Goal: Book appointment/travel/reservation

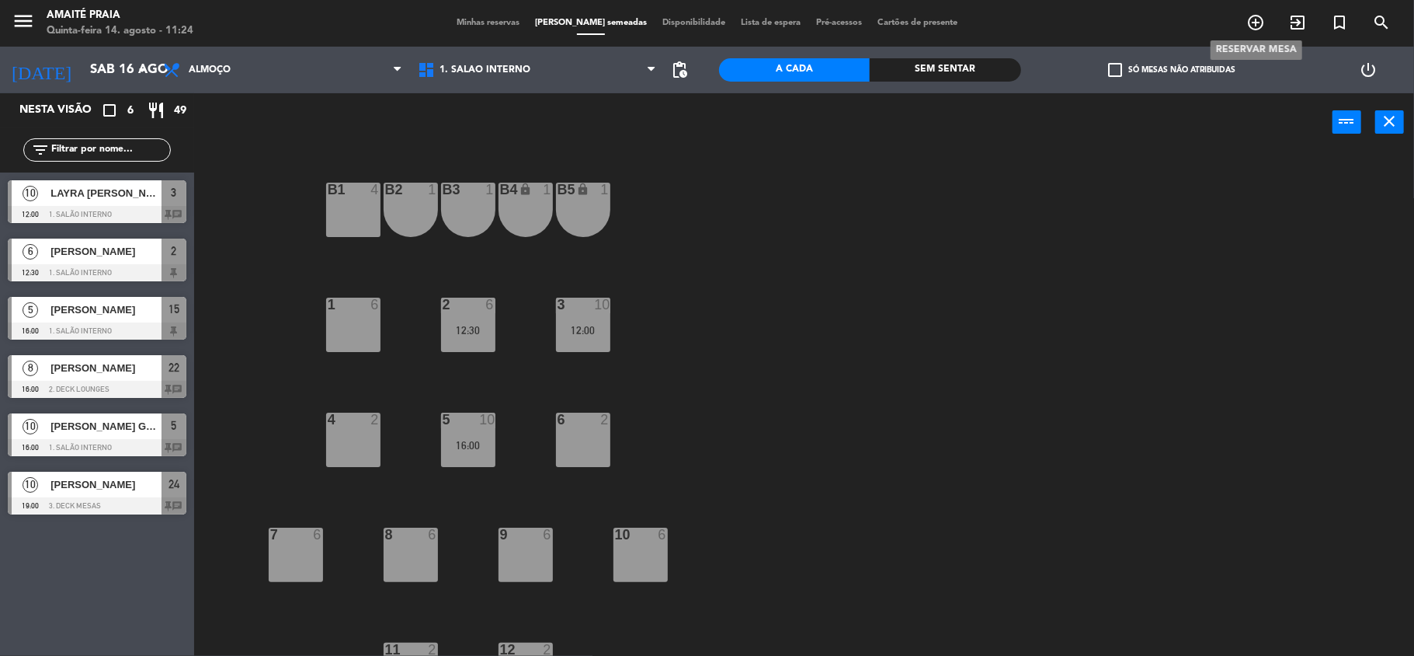
click at [1257, 30] on icon "add_circle_outline" at bounding box center [1256, 22] width 19 height 19
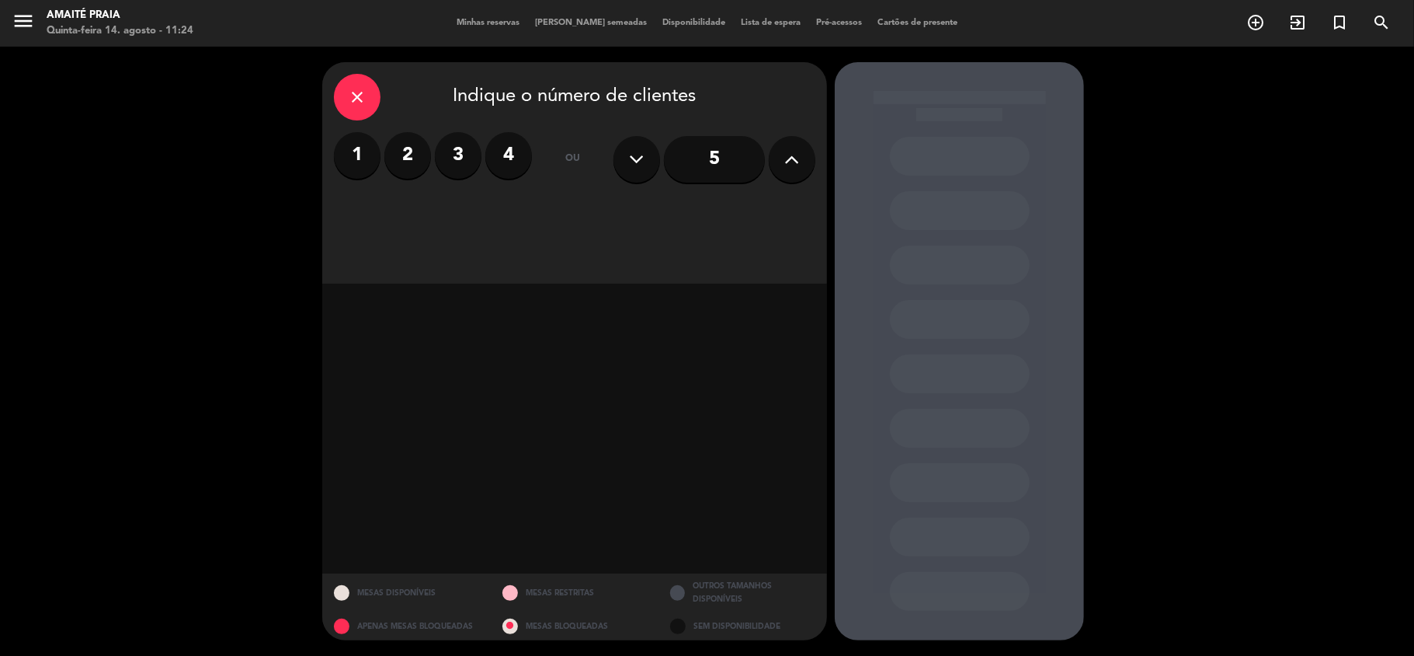
click at [785, 163] on icon at bounding box center [792, 159] width 15 height 23
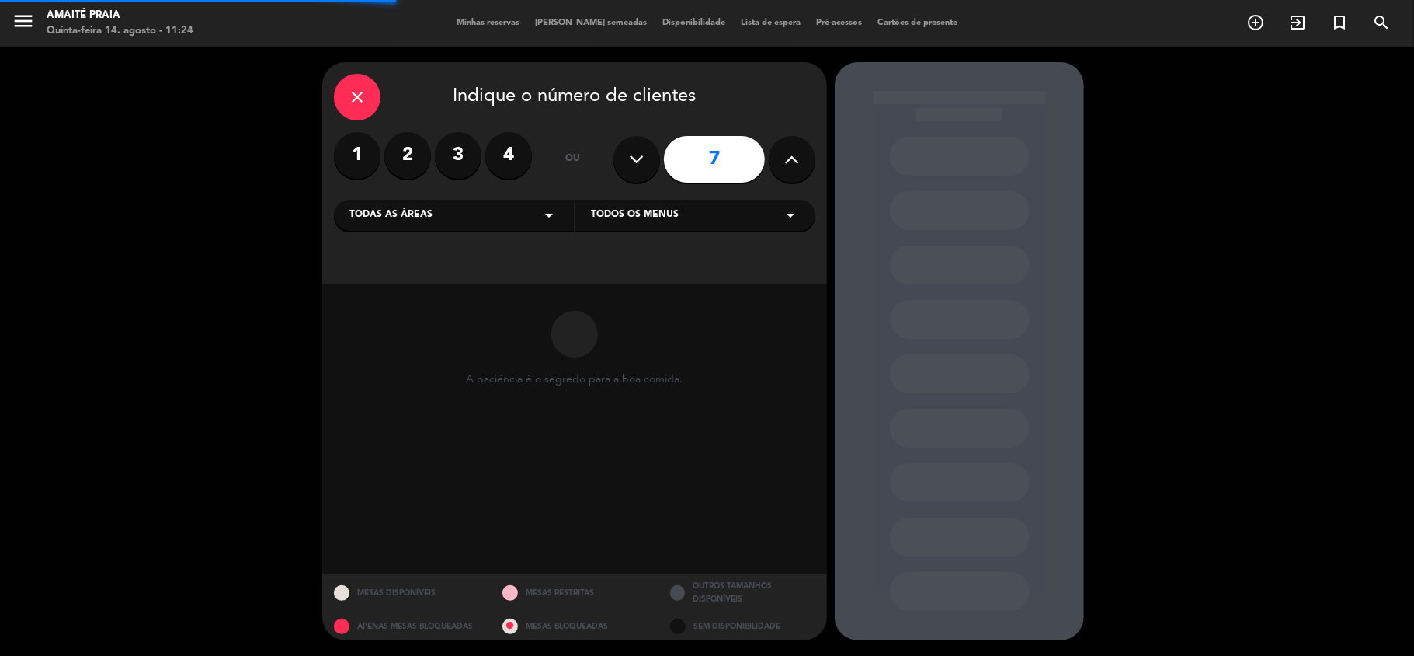
click at [781, 166] on button at bounding box center [792, 159] width 47 height 47
type input "8"
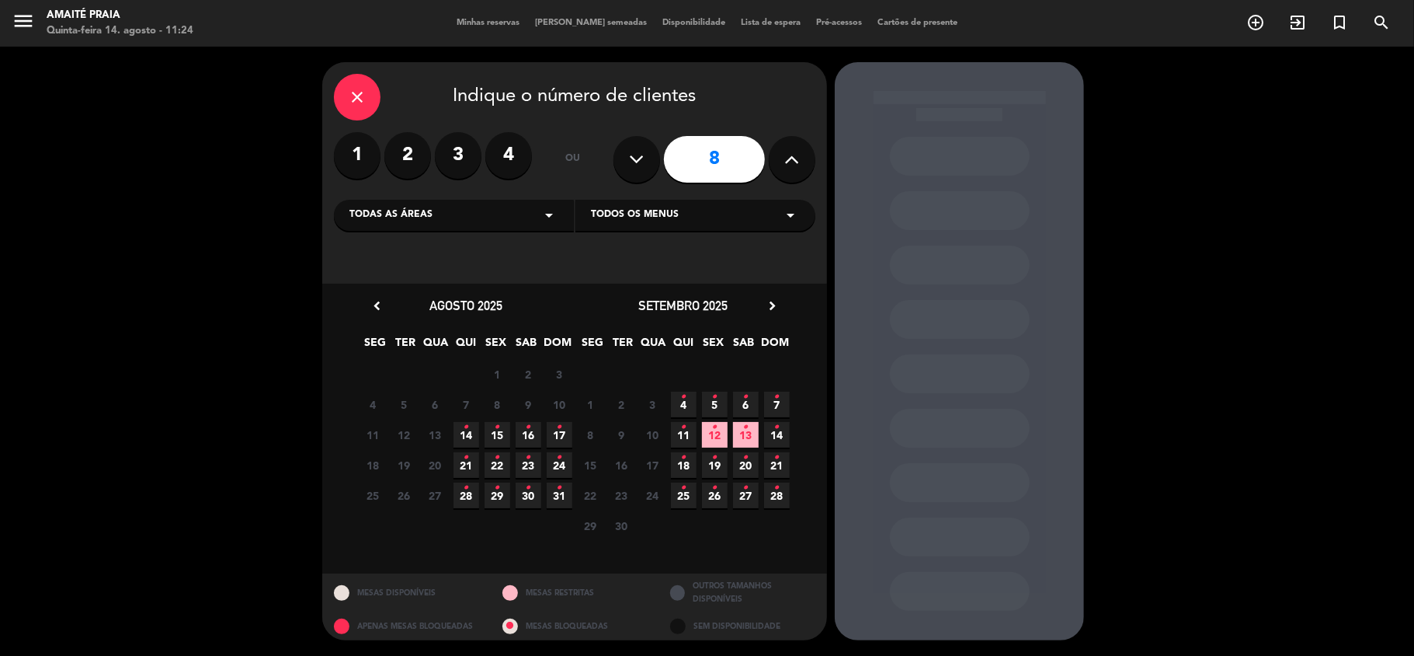
click at [531, 433] on span "16 •" at bounding box center [529, 435] width 26 height 26
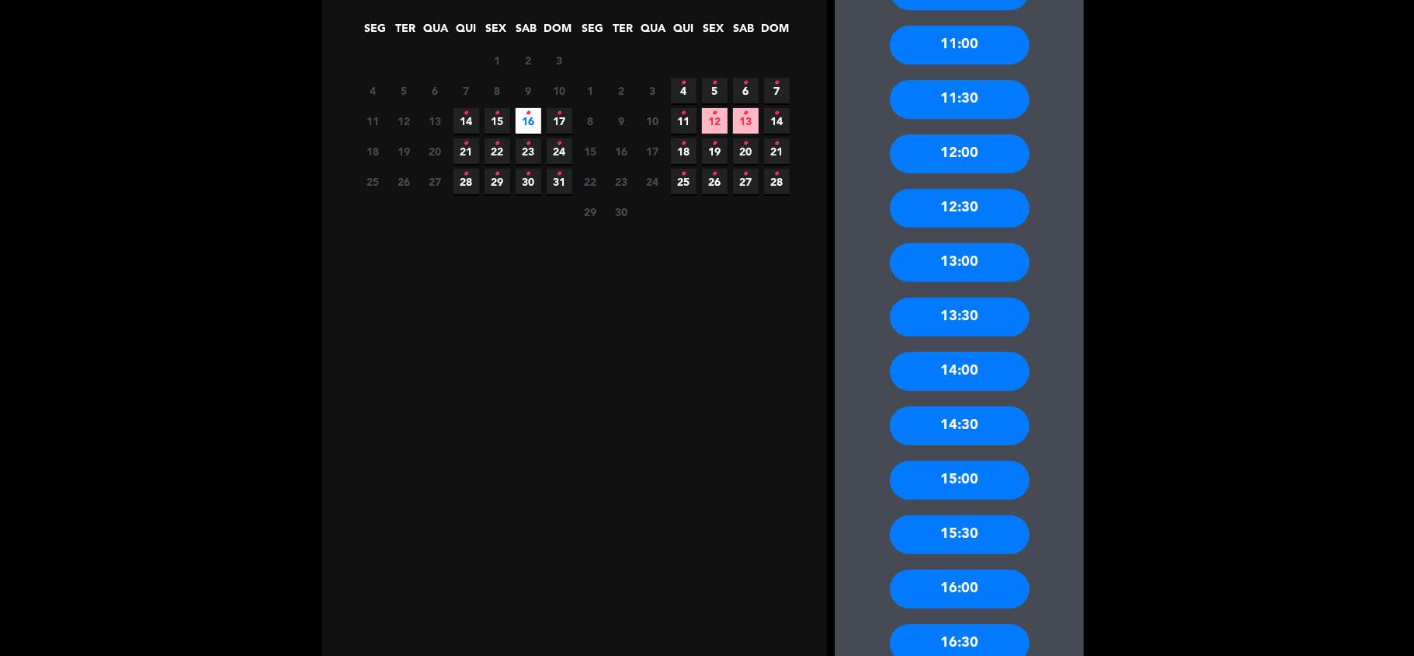
scroll to position [414, 0]
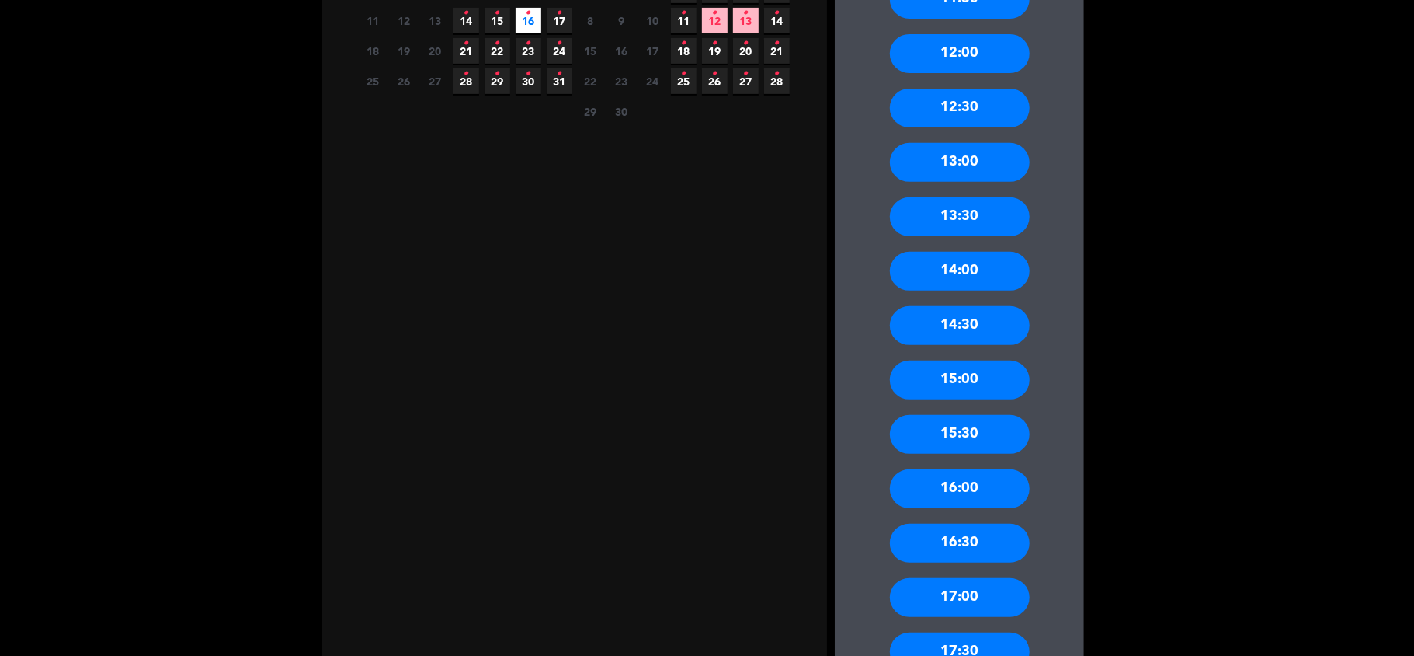
click at [986, 495] on div "16:00" at bounding box center [960, 488] width 140 height 39
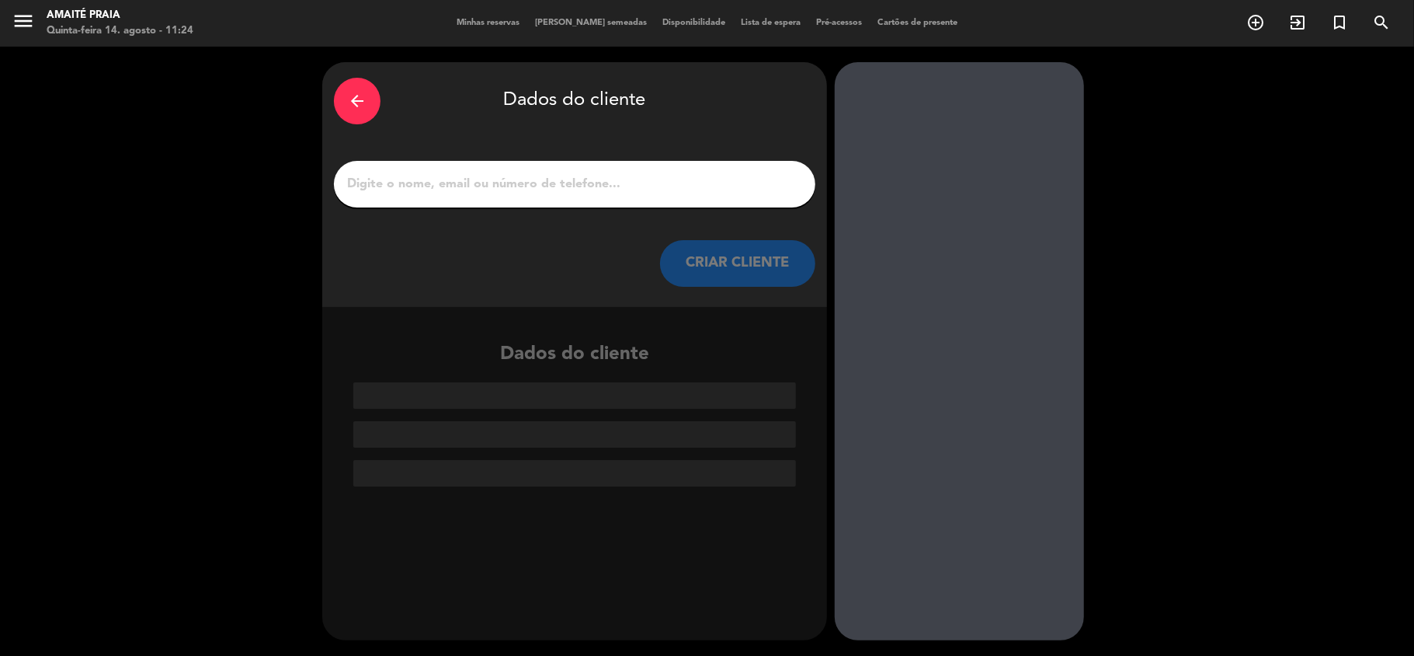
click at [712, 182] on input "1" at bounding box center [575, 184] width 458 height 22
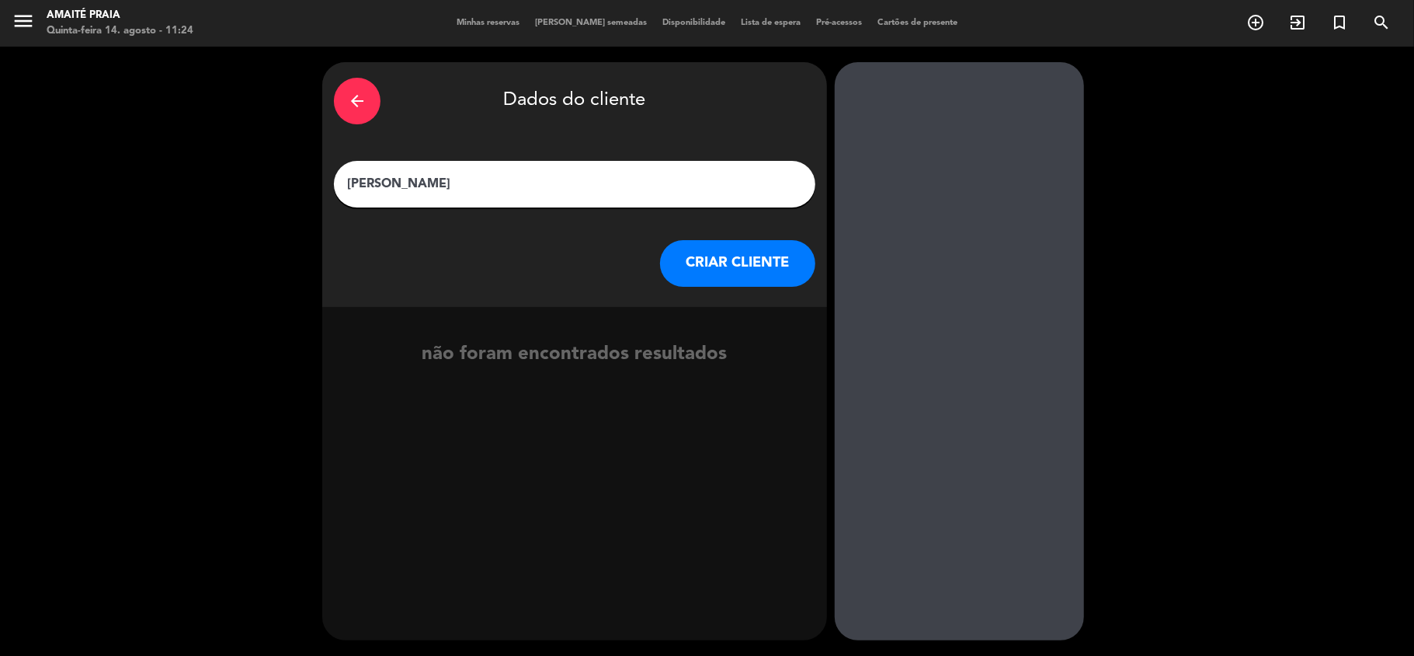
type input "[PERSON_NAME]"
click at [741, 250] on button "CRIAR CLIENTE" at bounding box center [737, 263] width 155 height 47
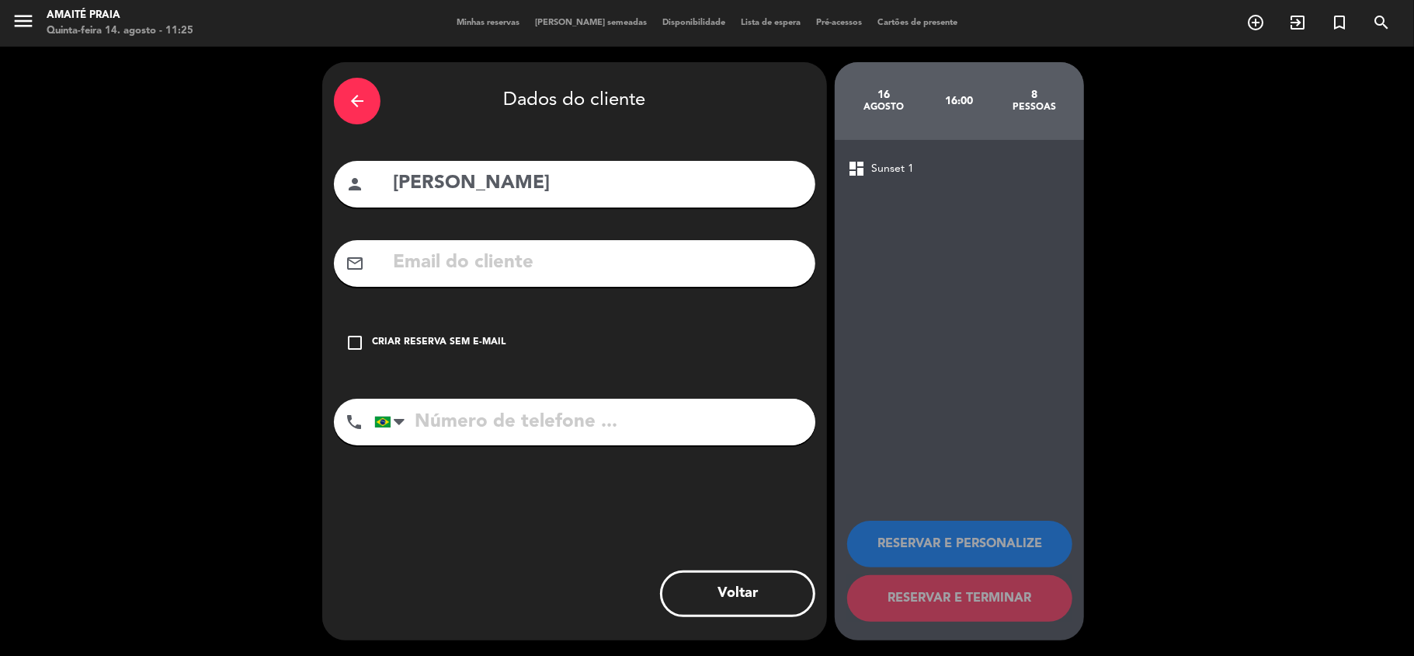
click at [727, 262] on input "text" at bounding box center [597, 263] width 412 height 32
click at [466, 327] on div "check_box_outline_blank Criar reserva sem e-mail" at bounding box center [575, 342] width 482 height 47
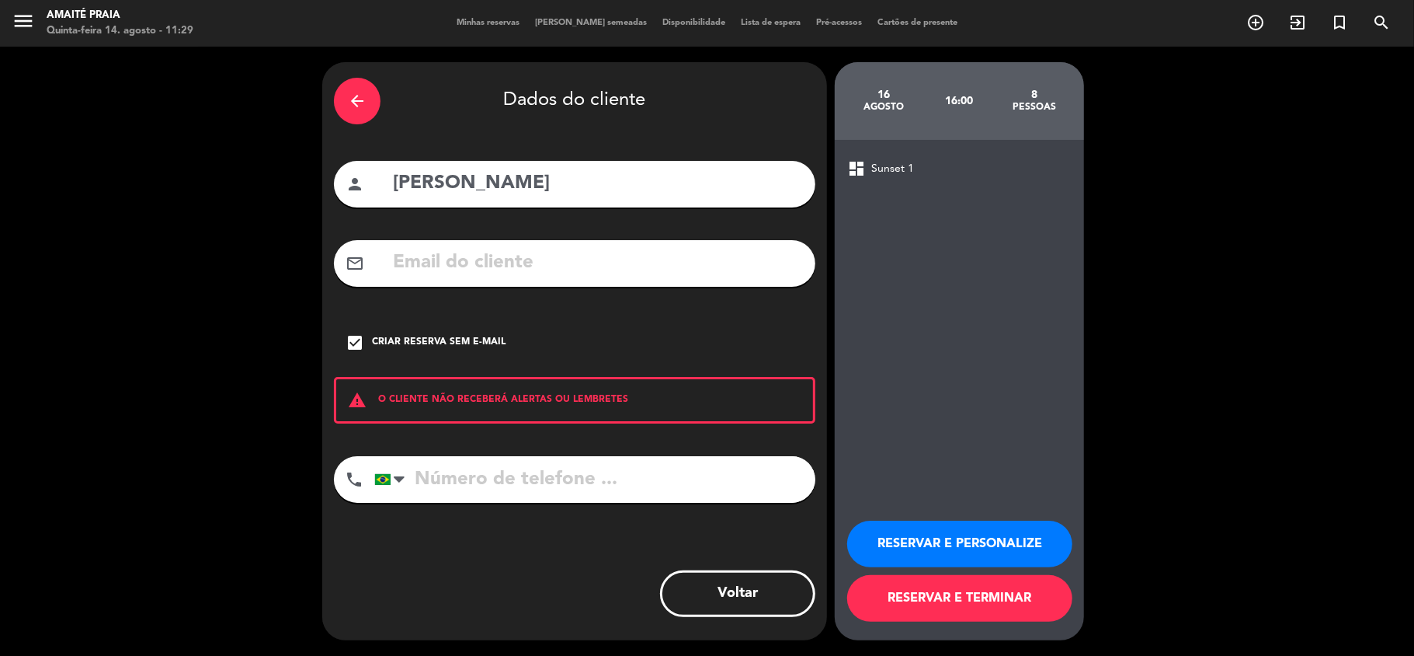
click at [506, 478] on input "tel" at bounding box center [594, 479] width 441 height 47
type input "47992713007"
click at [930, 541] on button "RESERVAR E PERSONALIZE" at bounding box center [959, 543] width 225 height 47
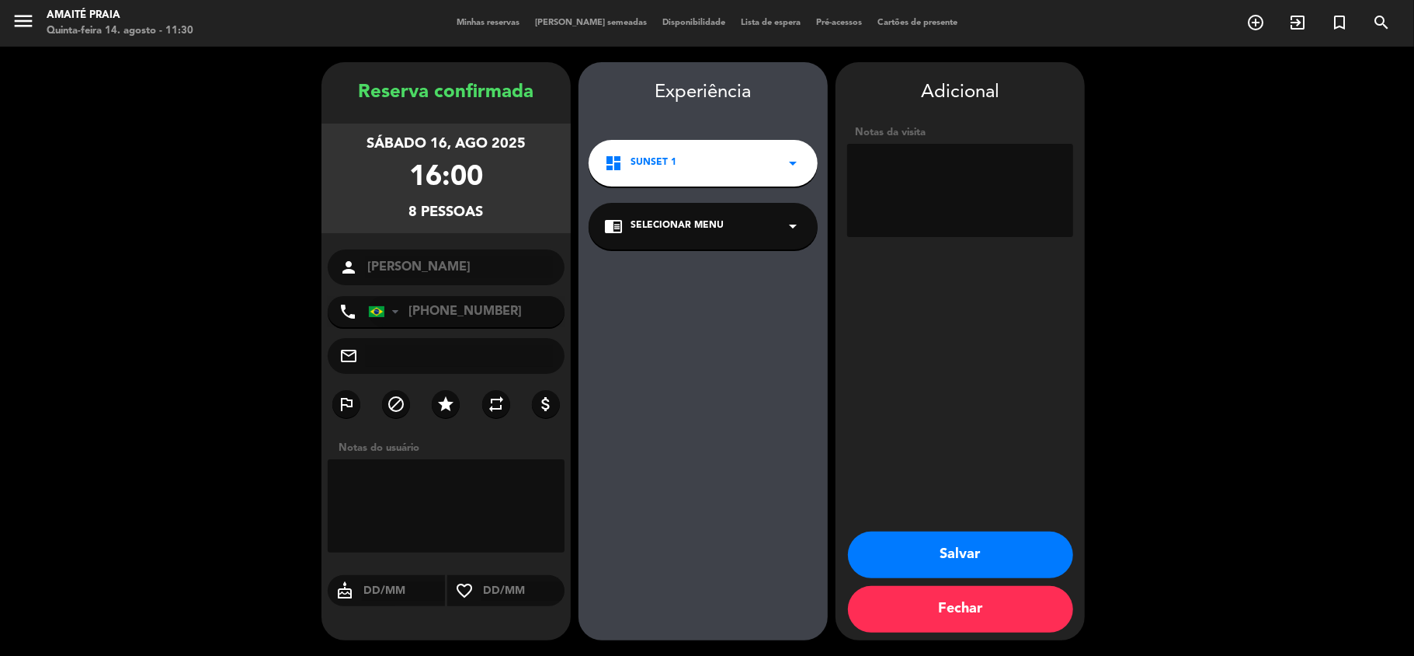
click at [649, 219] on span "Selecionar menu" at bounding box center [677, 226] width 93 height 16
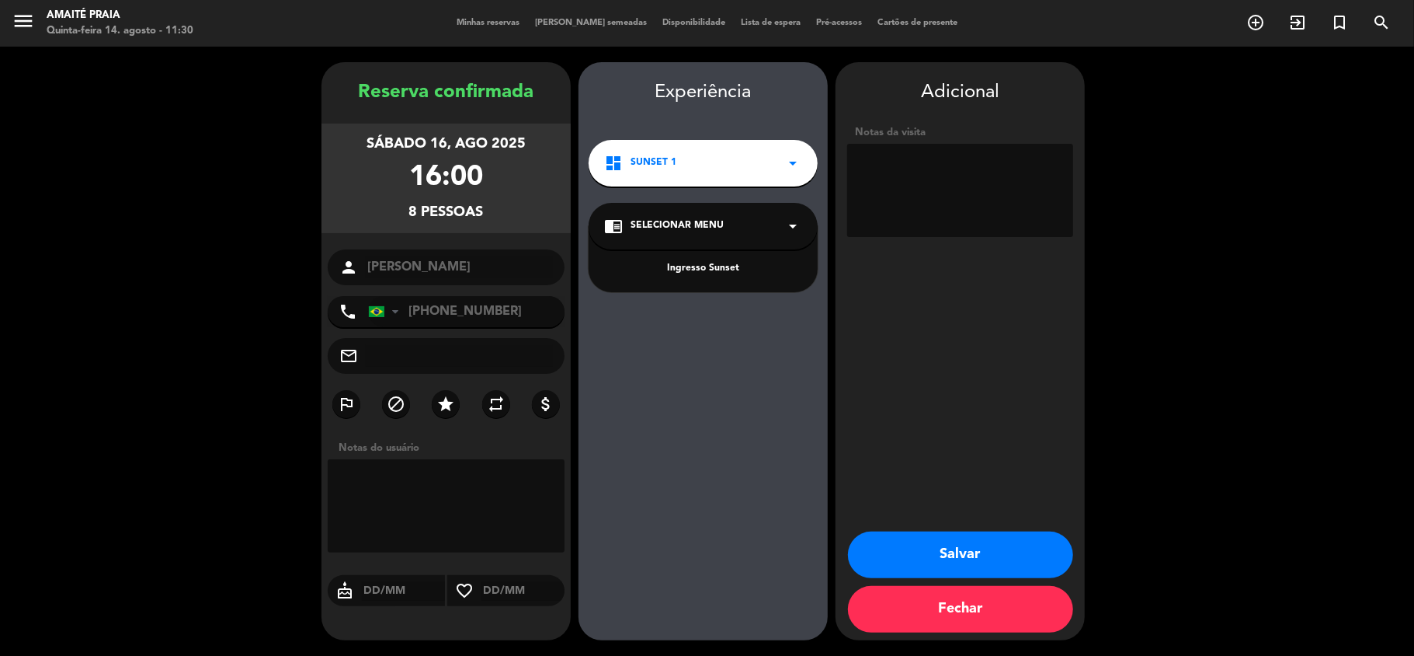
click at [687, 261] on div "Ingresso Sunset" at bounding box center [703, 269] width 198 height 16
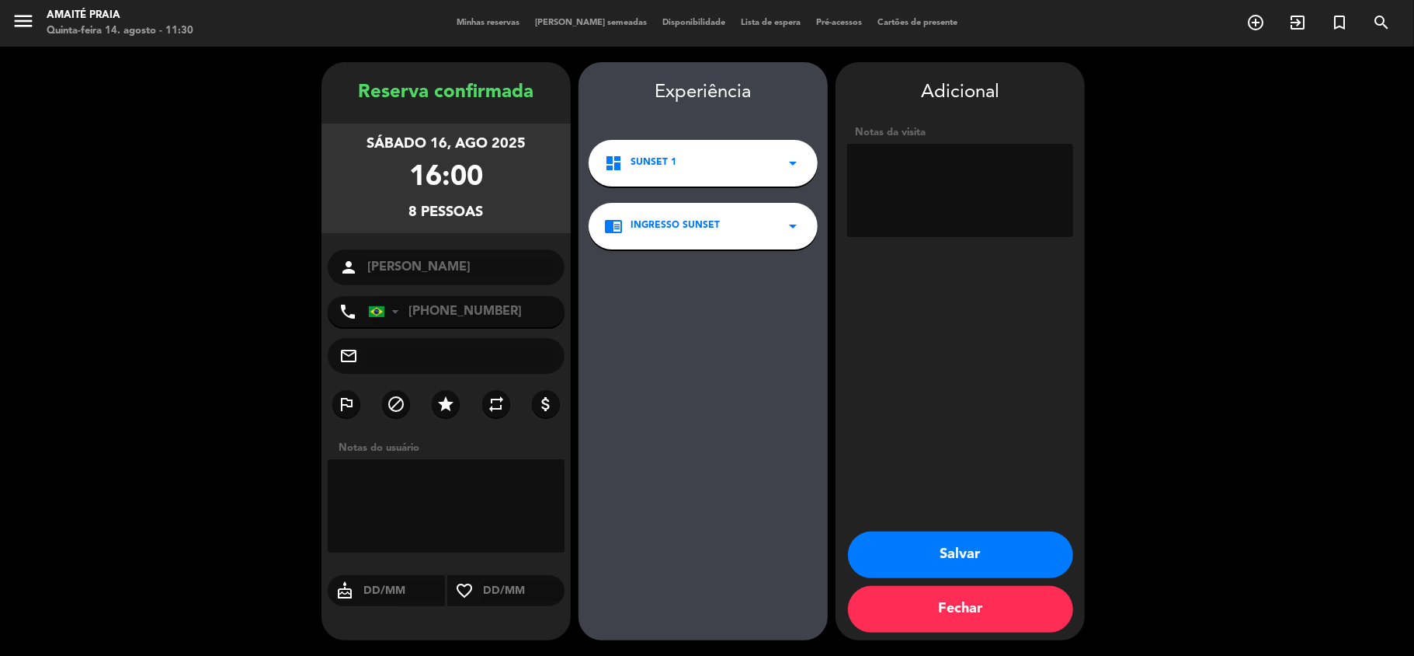
click at [911, 172] on textarea at bounding box center [960, 190] width 226 height 93
type textarea "MESA ALMOÇO E DEPOIS SUNSET, POSSIBILIDADE DE BISTRO PISTA"
click at [867, 563] on button "Salvar" at bounding box center [960, 554] width 225 height 47
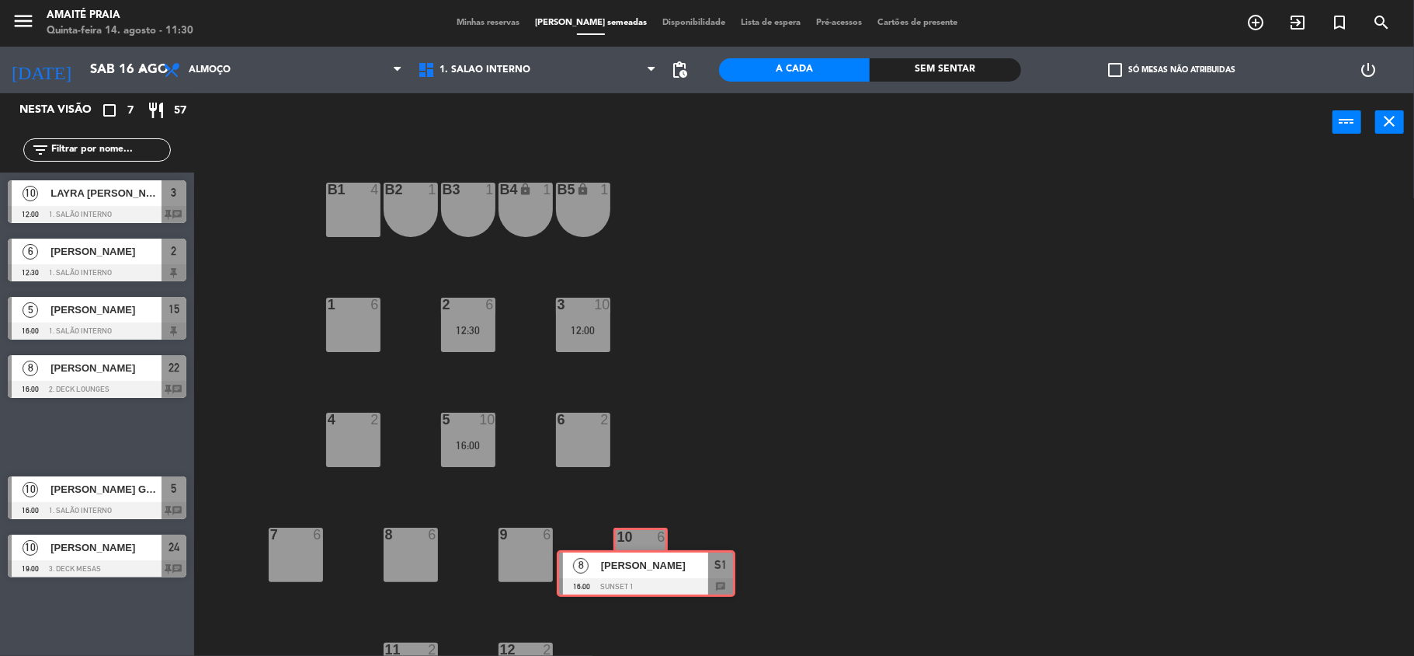
drag, startPoint x: 82, startPoint y: 429, endPoint x: 631, endPoint y: 565, distance: 565.9
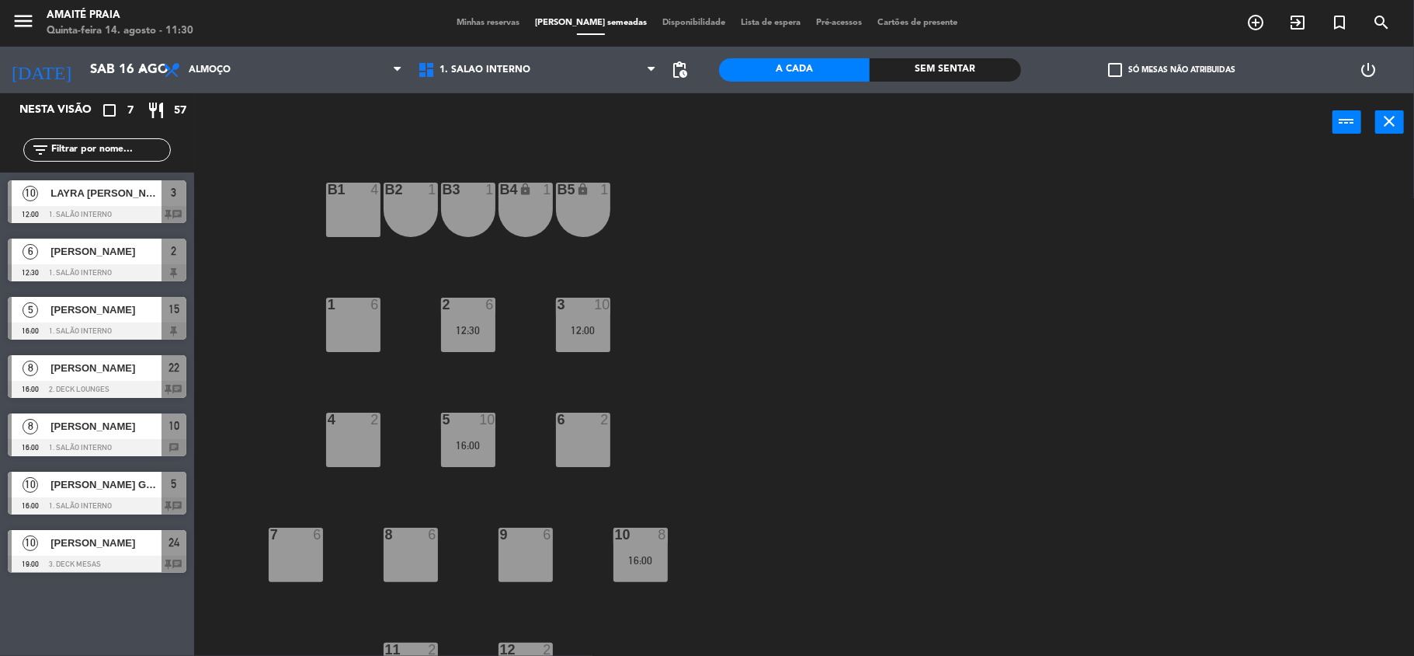
scroll to position [152, 0]
